Goal: Task Accomplishment & Management: Complete application form

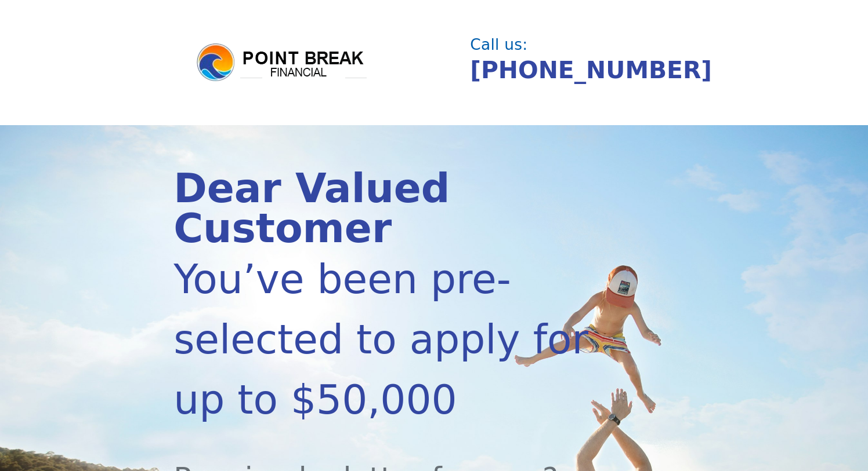
click at [114, 261] on section "Dear Valued Customer You’ve been pre-selected to apply for up to $50,000 Receiv…" at bounding box center [434, 463] width 868 height 677
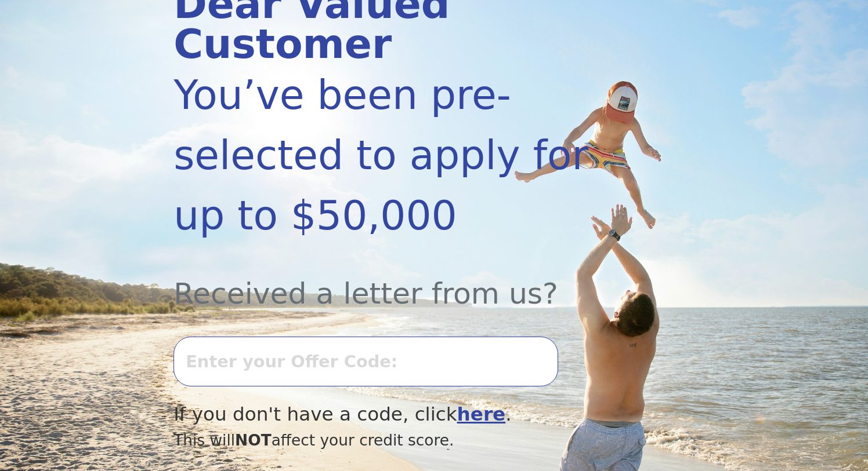
scroll to position [249, 0]
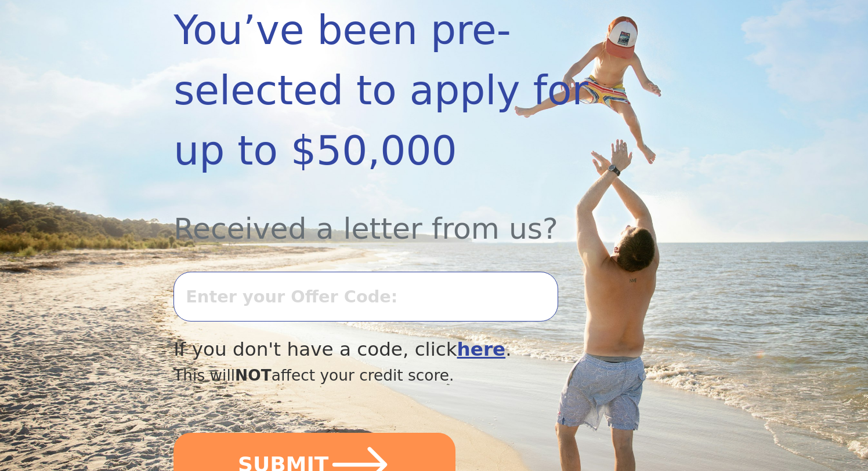
click at [263, 272] on input "text" at bounding box center [365, 297] width 384 height 50
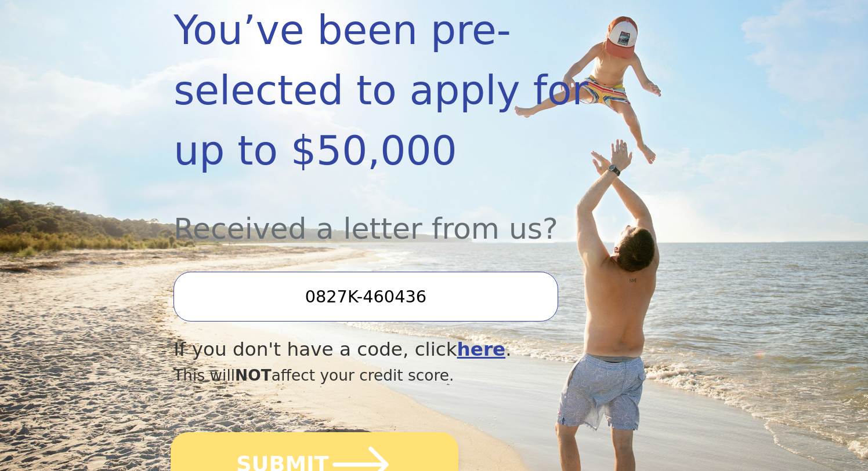
type input "0827K-460436"
click at [321, 433] on button "SUBMIT" at bounding box center [314, 465] width 288 height 65
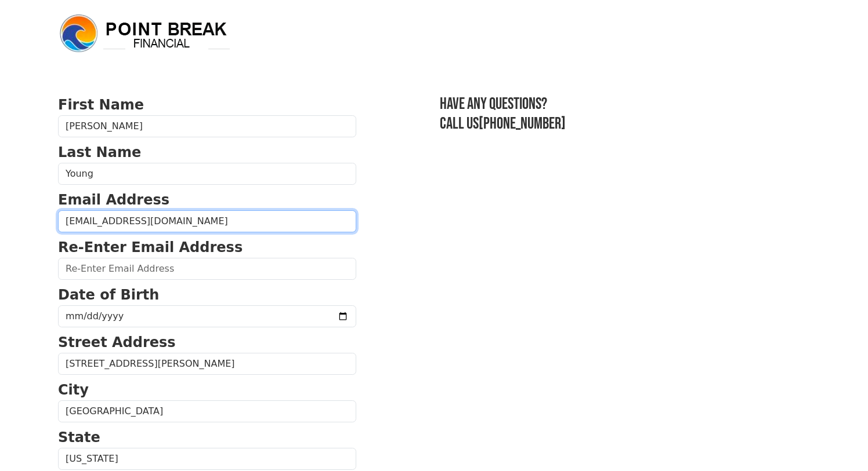
type input "hyoung1486@gmail.com"
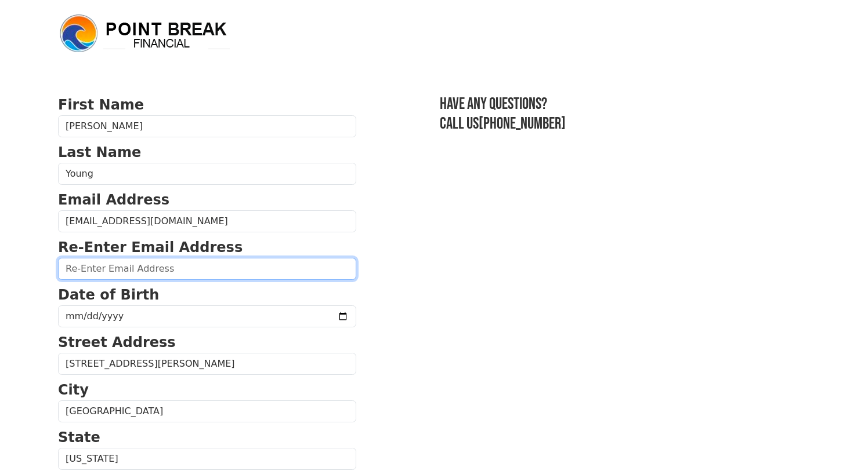
paste input "hyoung1486@gmail.com"
type input "hyoung1486@gmail.com"
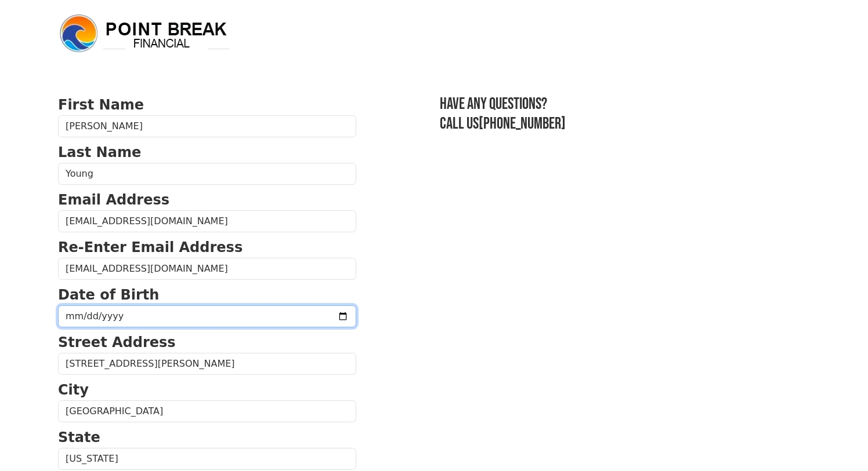
click at [212, 318] on input "date" at bounding box center [207, 317] width 298 height 22
click at [84, 317] on input "date" at bounding box center [207, 317] width 298 height 22
click at [98, 315] on input "date" at bounding box center [207, 317] width 298 height 22
type input "1982-06-11"
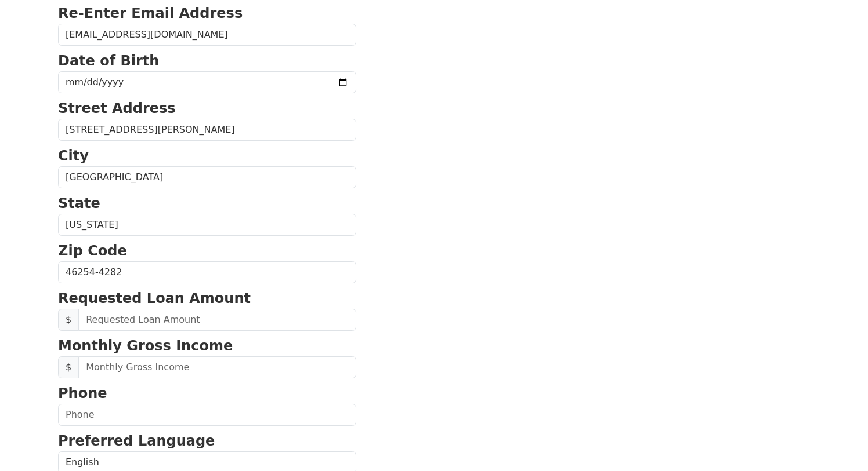
scroll to position [238, 0]
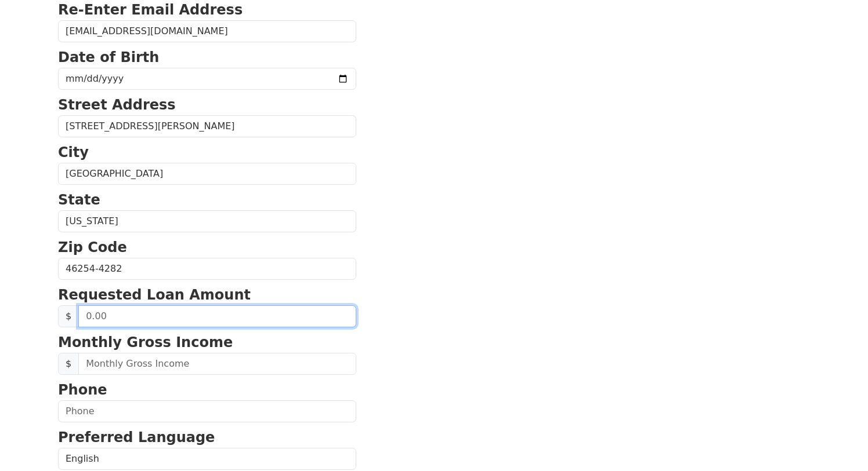
click at [204, 316] on input "text" at bounding box center [217, 317] width 278 height 22
type input "50,000.00"
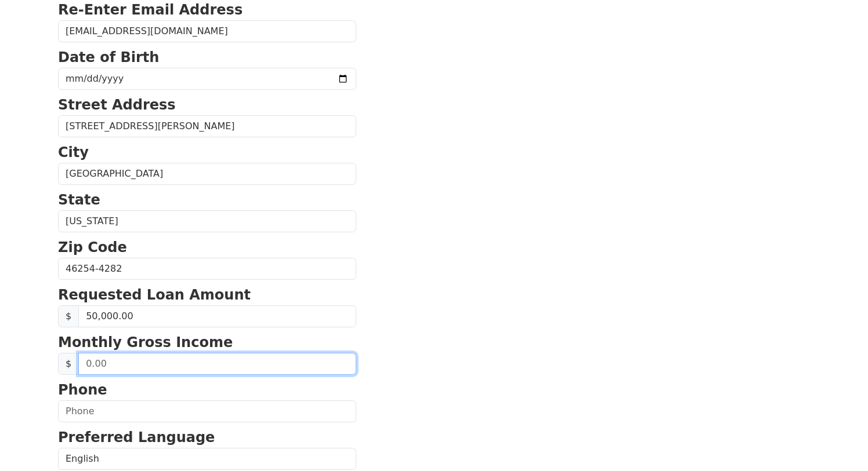
click at [195, 368] on input "text" at bounding box center [217, 364] width 278 height 22
type input "3,831.00"
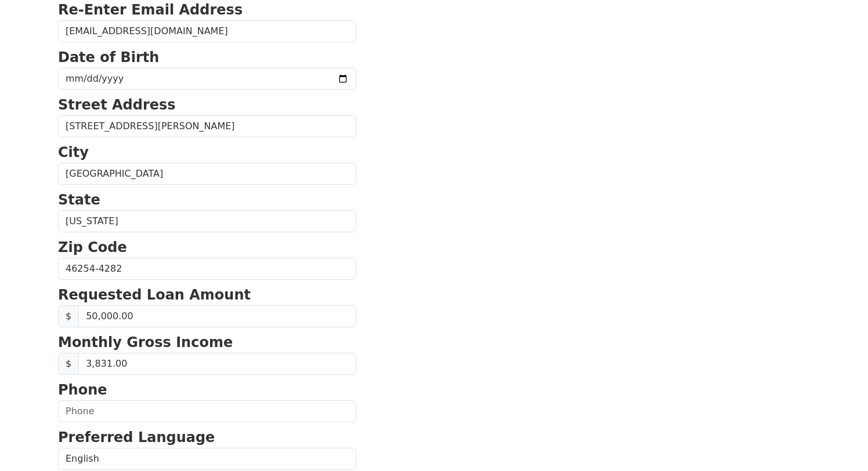
click at [406, 306] on section "First Name Herbert Last Name Young Email Address hyoung1486@gmail.com Re-Enter …" at bounding box center [434, 270] width 752 height 827
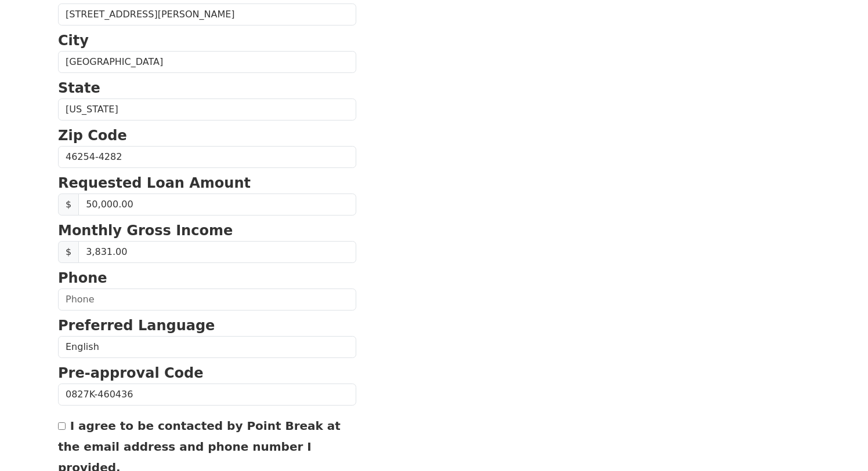
scroll to position [351, 0]
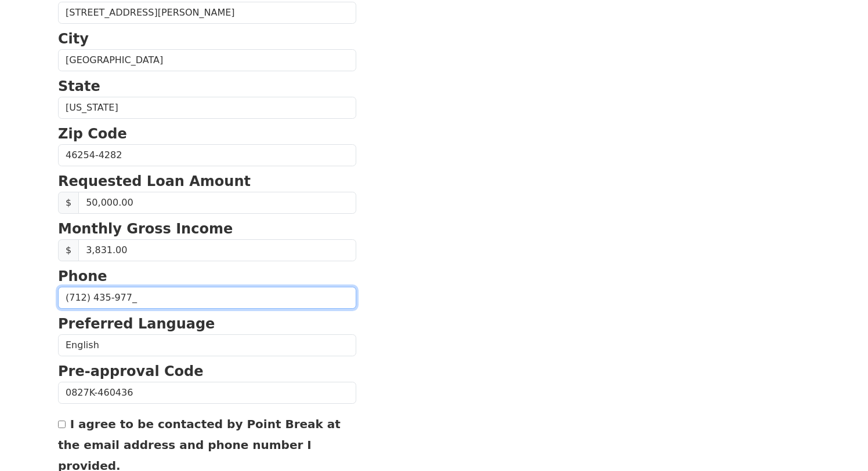
type input "(712) 435-9777"
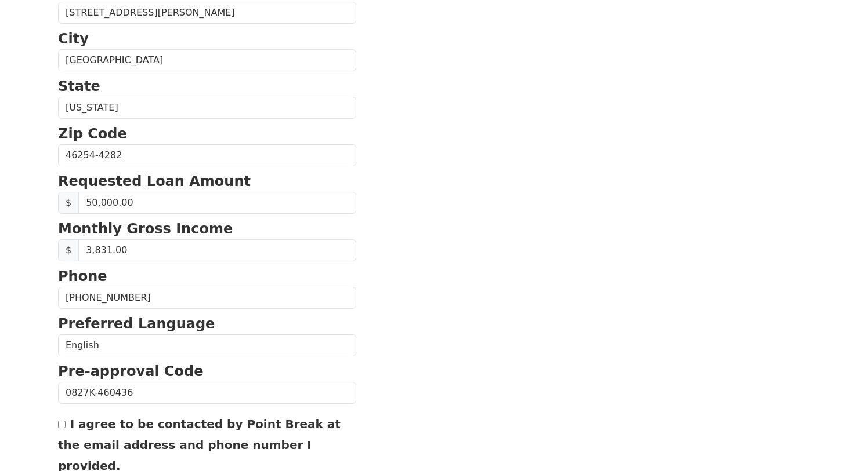
click at [404, 258] on section "First Name Herbert Last Name Young Email Address hyoung1486@gmail.com Re-Enter …" at bounding box center [434, 156] width 752 height 827
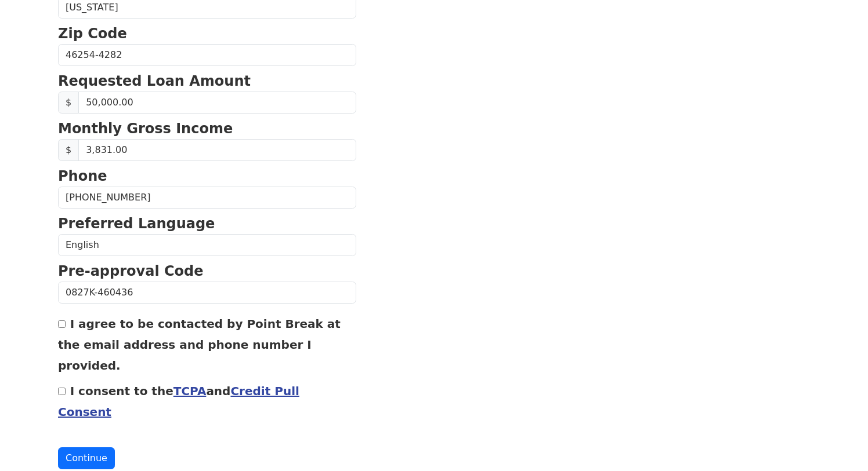
scroll to position [451, 0]
click at [60, 328] on input "I agree to be contacted by Point Break at the email address and phone number I …" at bounding box center [62, 325] width 8 height 8
checkbox input "true"
click at [60, 389] on input "I consent to the TCPA and Credit Pull Consent" at bounding box center [62, 393] width 8 height 8
checkbox input "true"
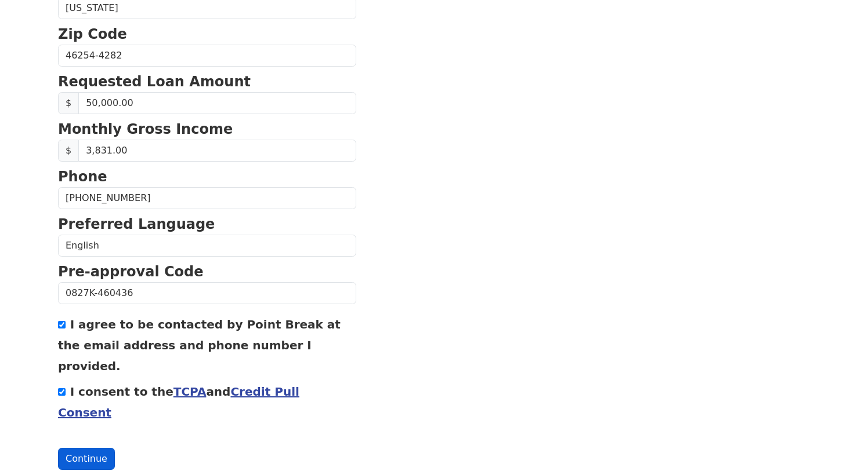
click at [75, 448] on button "Continue" at bounding box center [86, 459] width 57 height 22
